Goal: Task Accomplishment & Management: Manage account settings

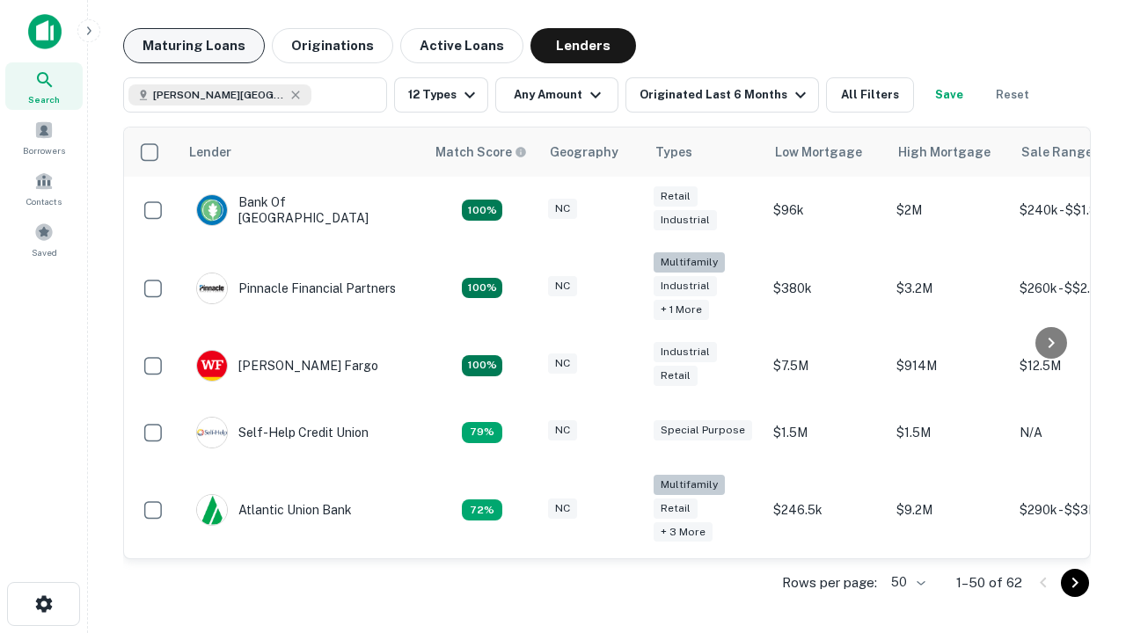
click at [193, 46] on button "Maturing Loans" at bounding box center [194, 45] width 142 height 35
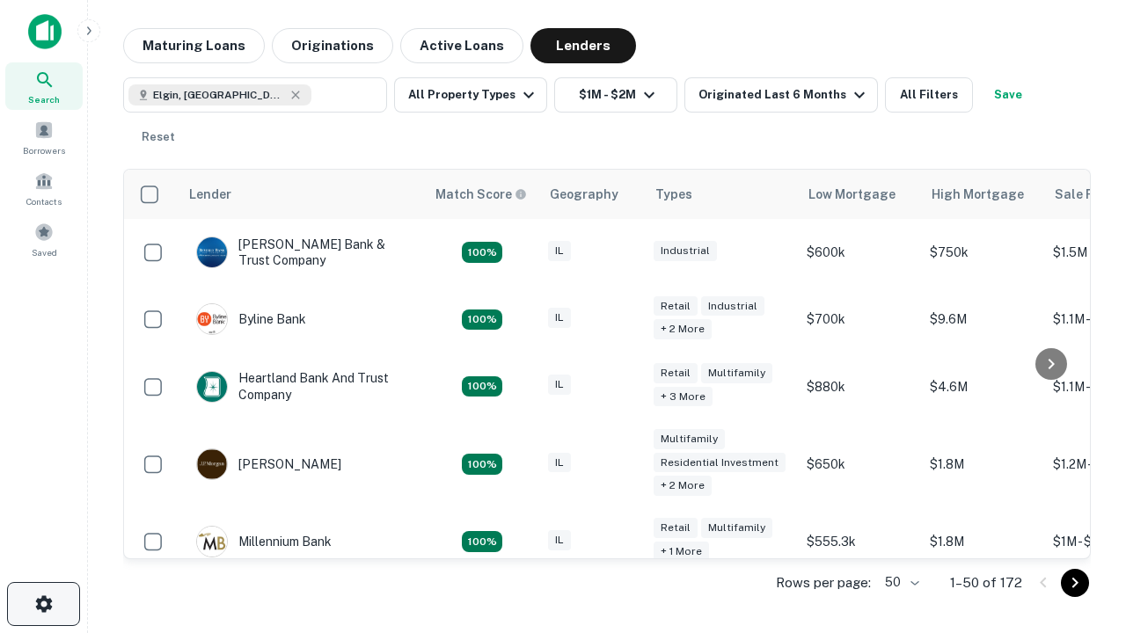
click at [43, 604] on icon "button" at bounding box center [43, 604] width 21 height 21
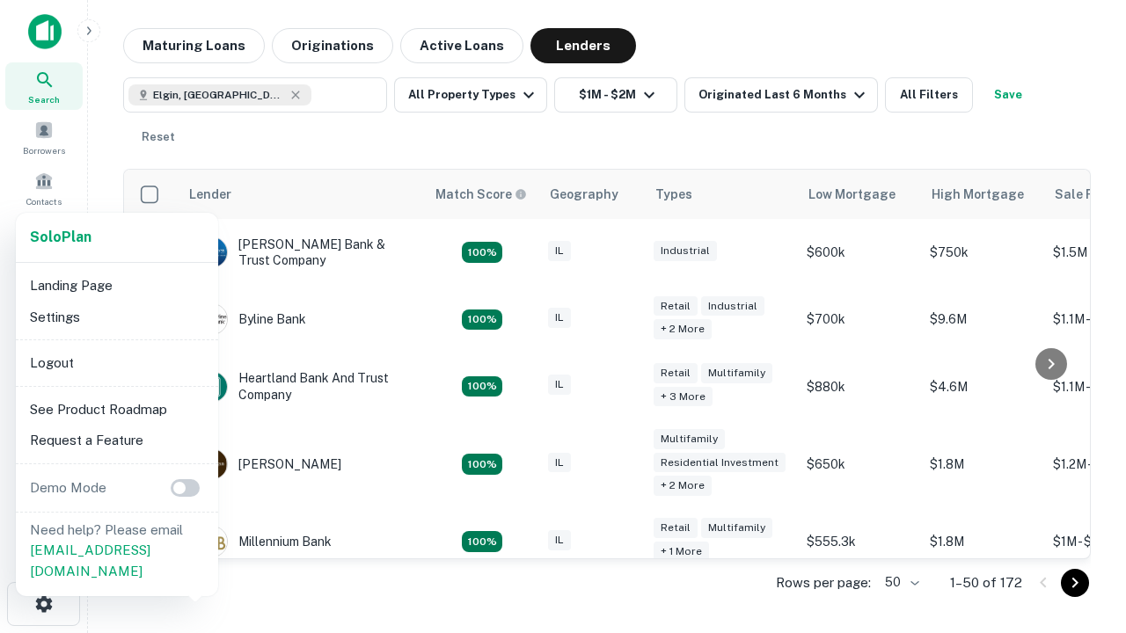
click at [116, 362] on li "Logout" at bounding box center [117, 363] width 188 height 32
